Goal: Task Accomplishment & Management: Complete application form

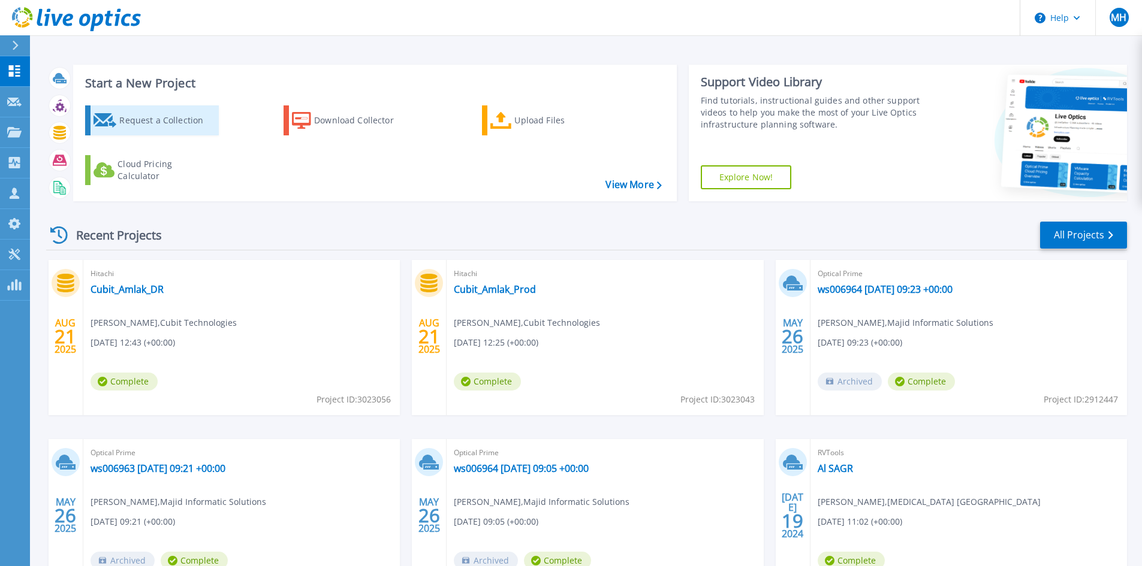
click at [161, 126] on div "Request a Collection" at bounding box center [167, 120] width 96 height 24
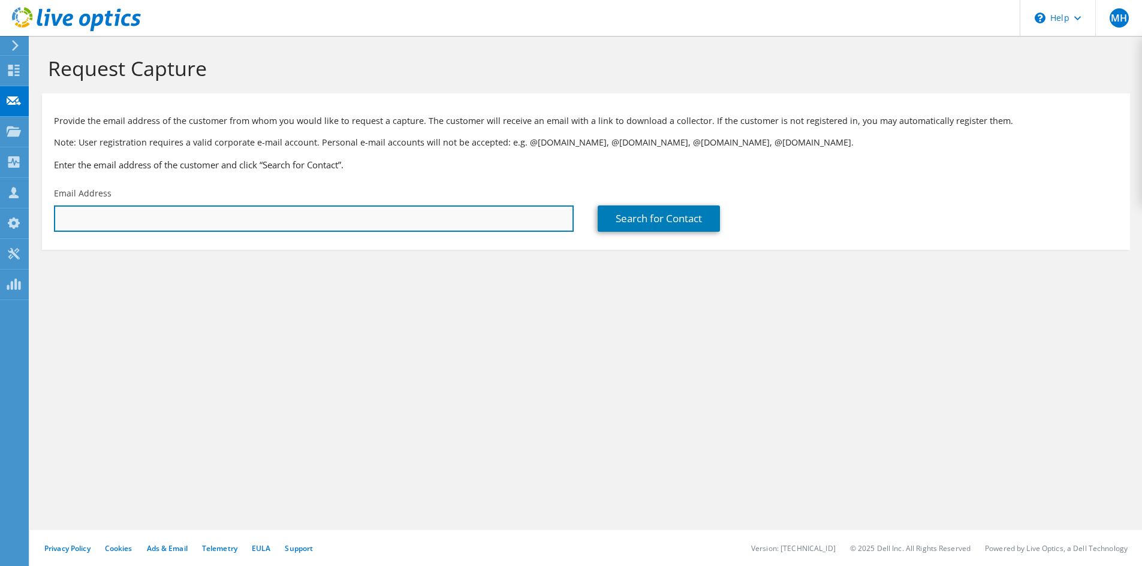
click at [284, 215] on input "text" at bounding box center [314, 219] width 520 height 26
paste input "[EMAIL_ADDRESS][DOMAIN_NAME]"
type input "[EMAIL_ADDRESS][DOMAIN_NAME]"
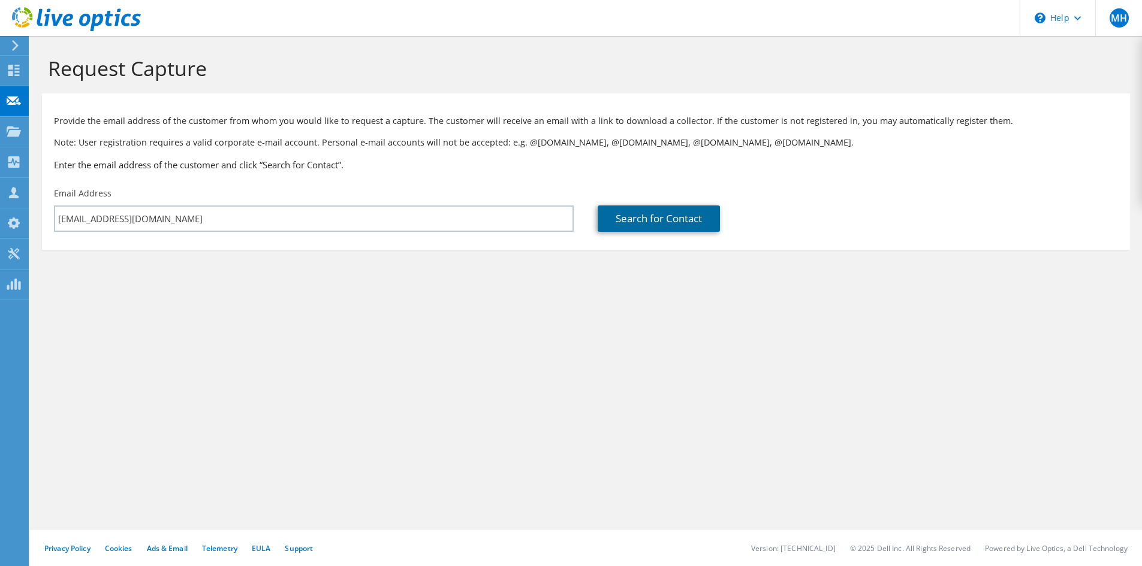
click at [636, 225] on link "Search for Contact" at bounding box center [659, 219] width 122 height 26
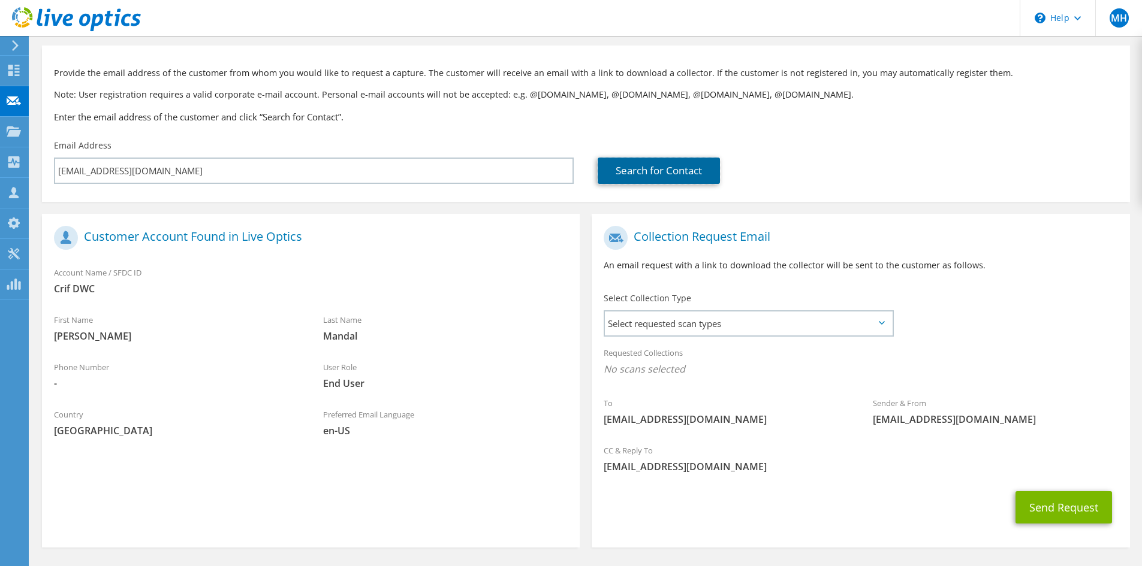
scroll to position [89, 0]
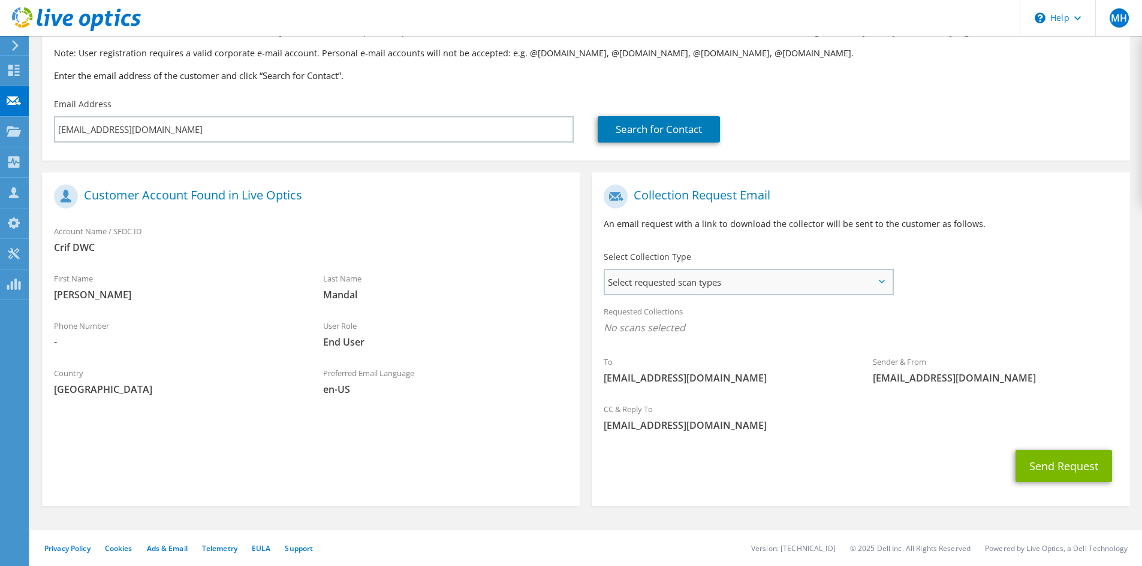
click at [798, 282] on span "Select requested scan types" at bounding box center [748, 282] width 287 height 24
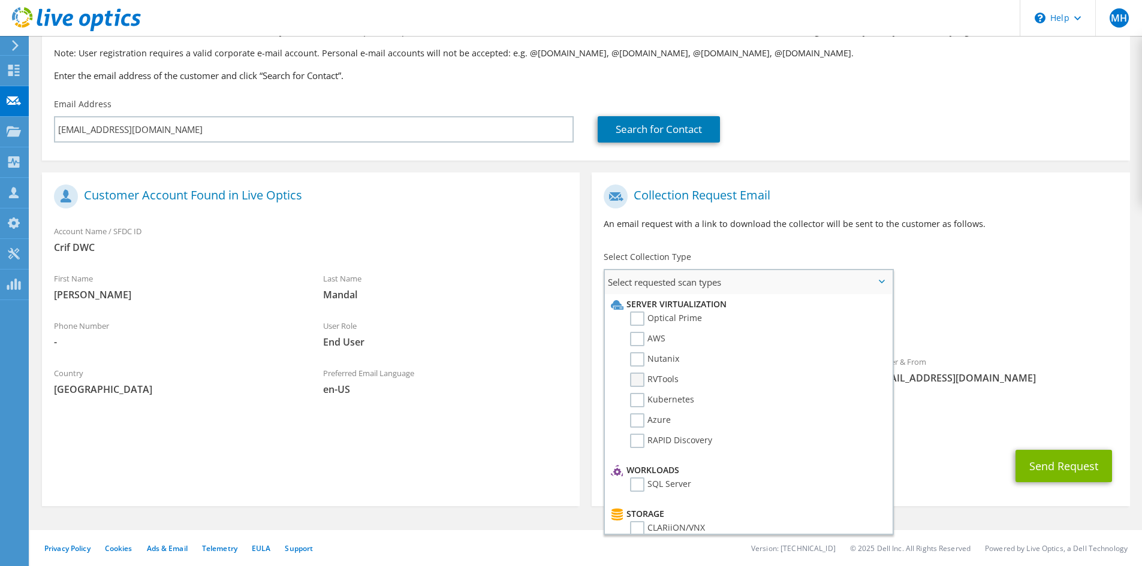
click at [641, 378] on label "RVTools" at bounding box center [654, 380] width 49 height 14
click at [0, 0] on input "RVTools" at bounding box center [0, 0] width 0 height 0
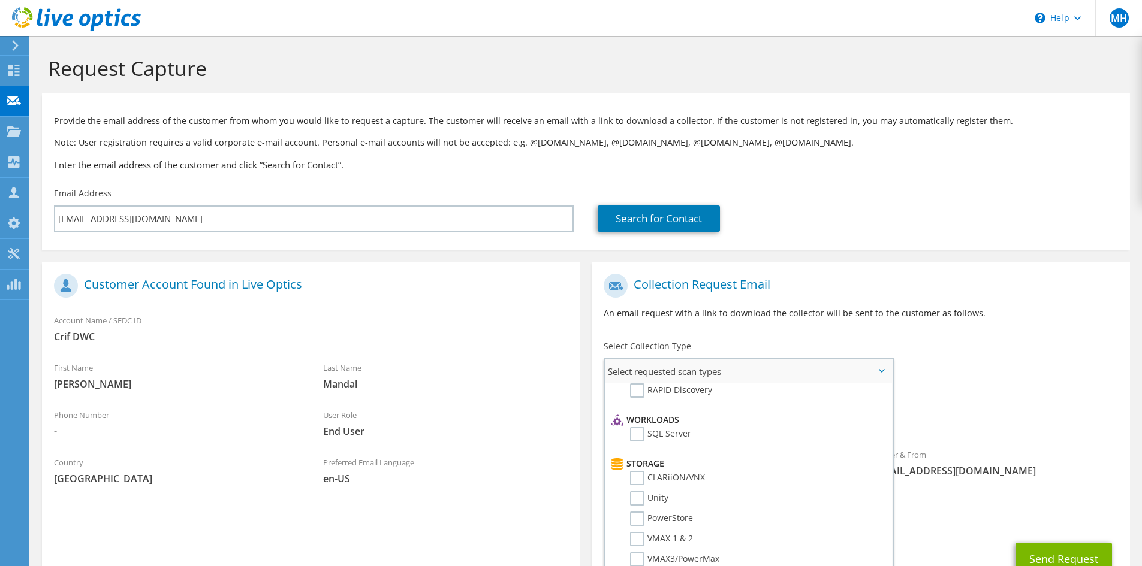
scroll to position [0, 0]
click at [642, 407] on label "Optical Prime" at bounding box center [666, 408] width 72 height 14
click at [0, 0] on input "Optical Prime" at bounding box center [0, 0] width 0 height 0
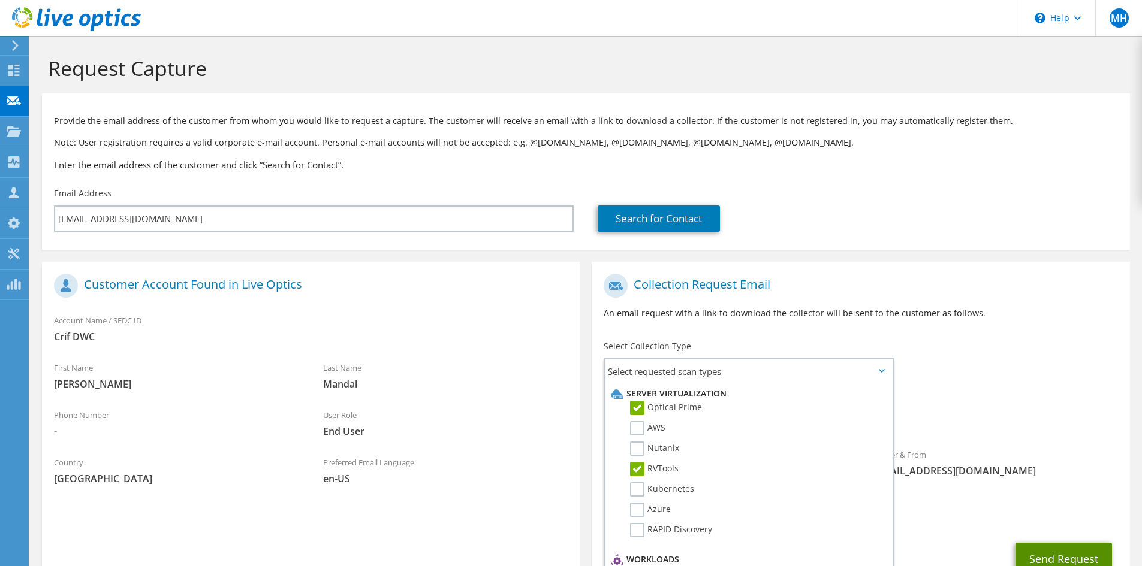
click at [1068, 553] on button "Send Request" at bounding box center [1063, 559] width 97 height 32
